Goal: Navigation & Orientation: Find specific page/section

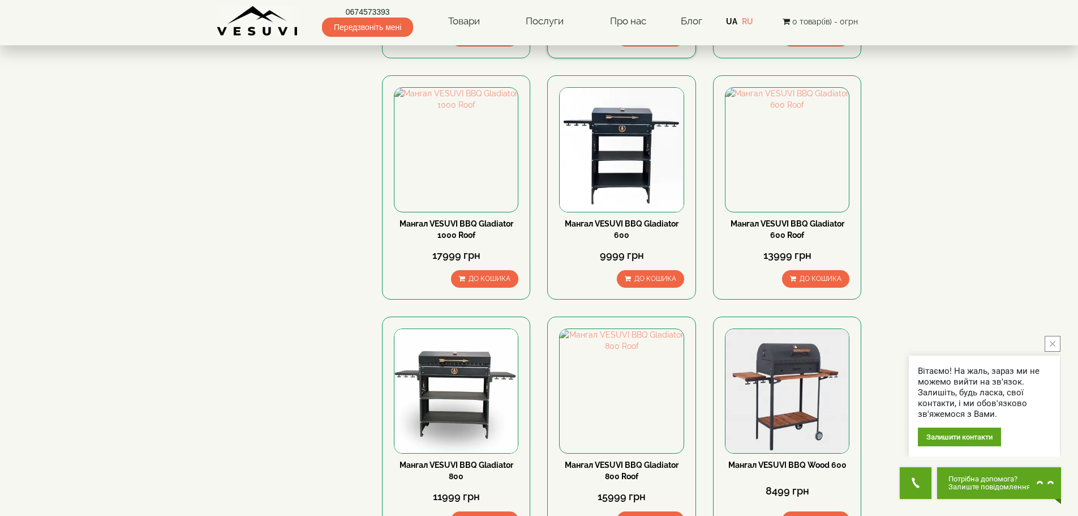
scroll to position [1245, 0]
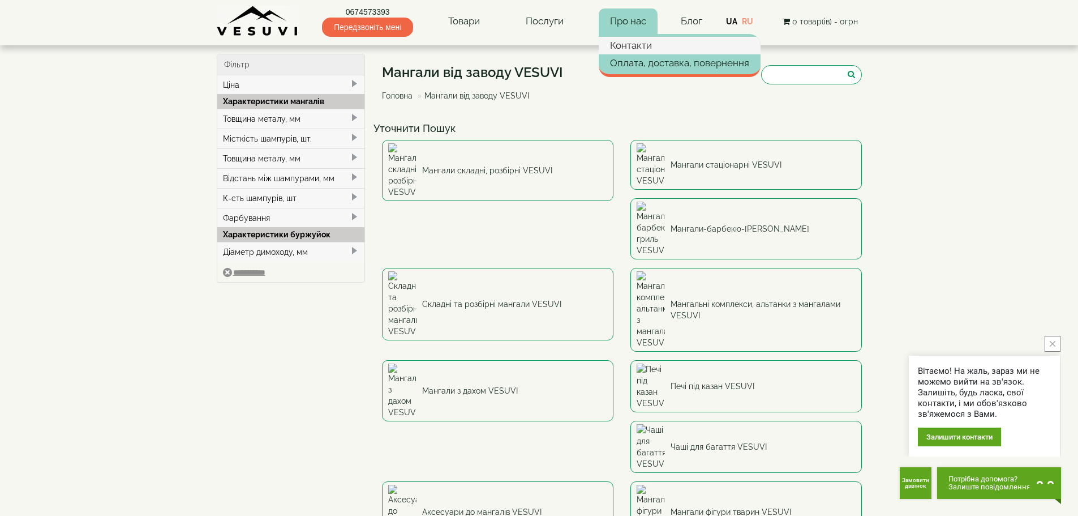
click at [628, 51] on link "Контакти" at bounding box center [680, 45] width 162 height 17
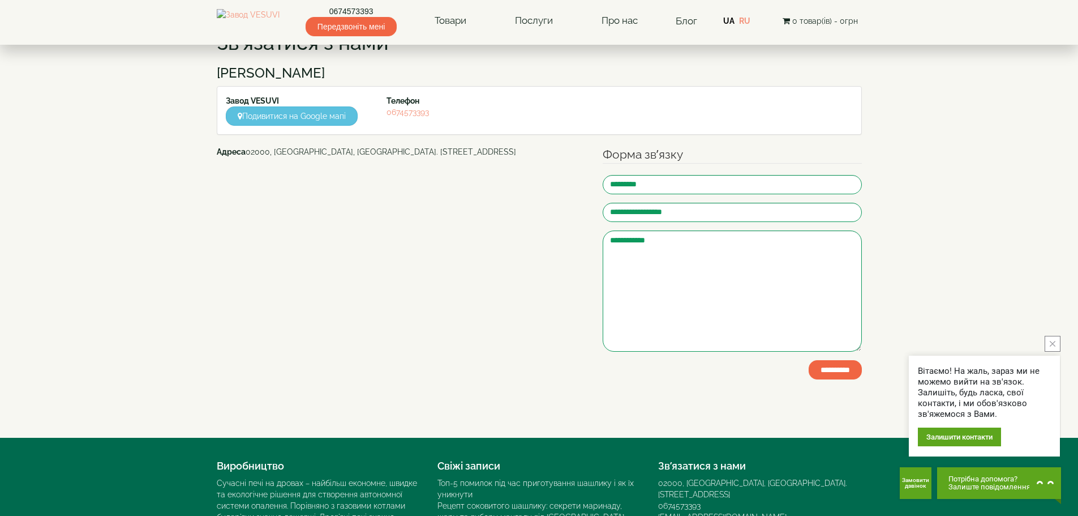
scroll to position [126, 0]
